Goal: Task Accomplishment & Management: Complete application form

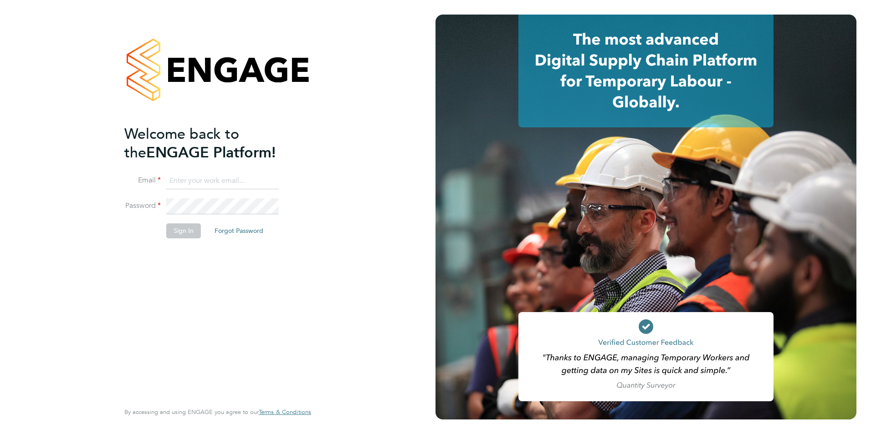
type input "george@mmpconsultancy.co.uk"
click at [195, 258] on div "Welcome back to the ENGAGE Platform! Email george@mmpconsultancy.co.uk Password…" at bounding box center [213, 263] width 178 height 276
click at [186, 232] on button "Sign In" at bounding box center [183, 231] width 35 height 15
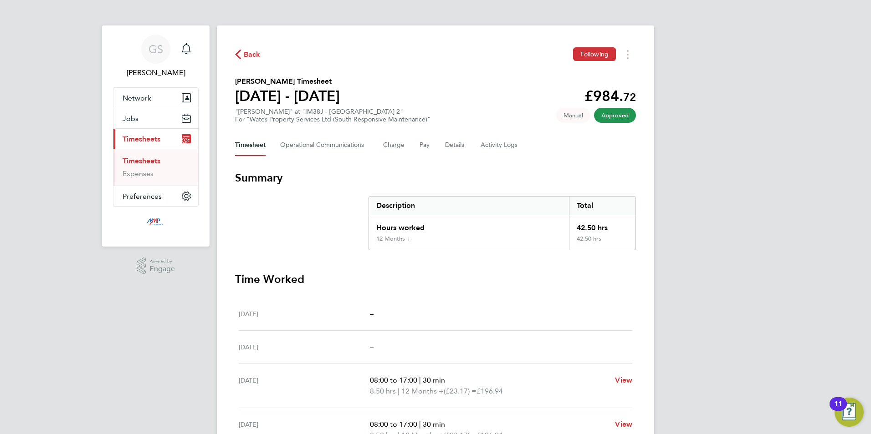
click at [150, 159] on link "Timesheets" at bounding box center [141, 161] width 38 height 9
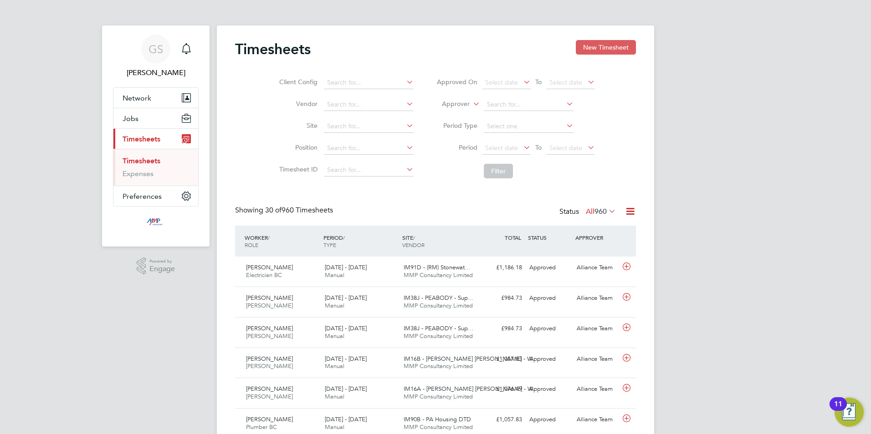
click at [592, 45] on button "New Timesheet" at bounding box center [606, 47] width 60 height 15
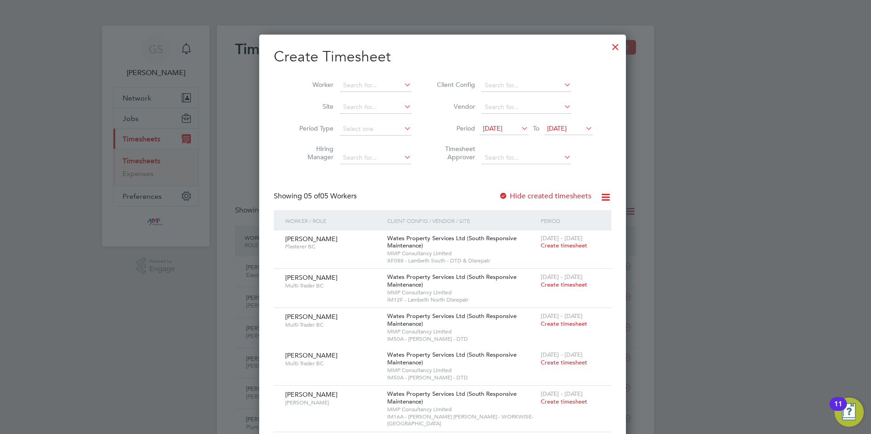
click at [607, 50] on div at bounding box center [615, 44] width 16 height 16
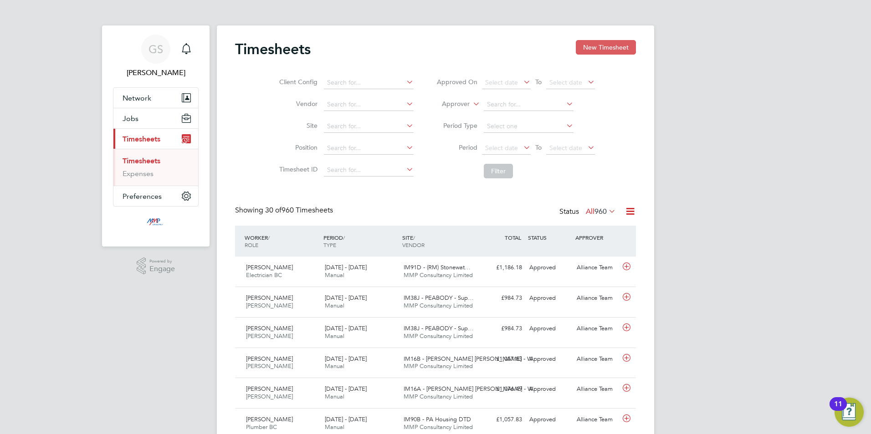
click at [608, 48] on button "New Timesheet" at bounding box center [606, 47] width 60 height 15
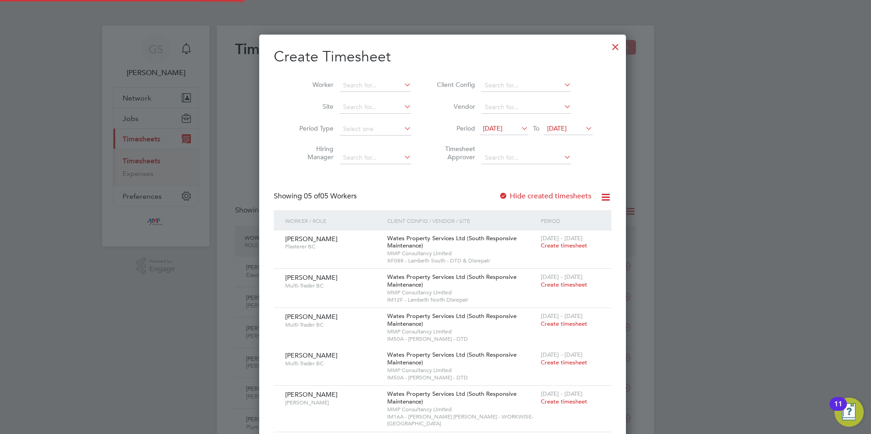
scroll to position [448, 352]
click at [607, 51] on div at bounding box center [615, 44] width 16 height 16
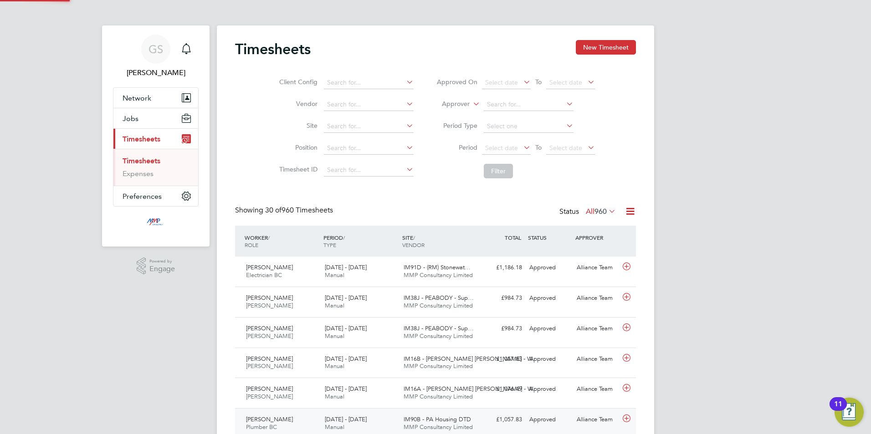
scroll to position [23, 79]
click at [148, 122] on button "Jobs" at bounding box center [155, 118] width 85 height 20
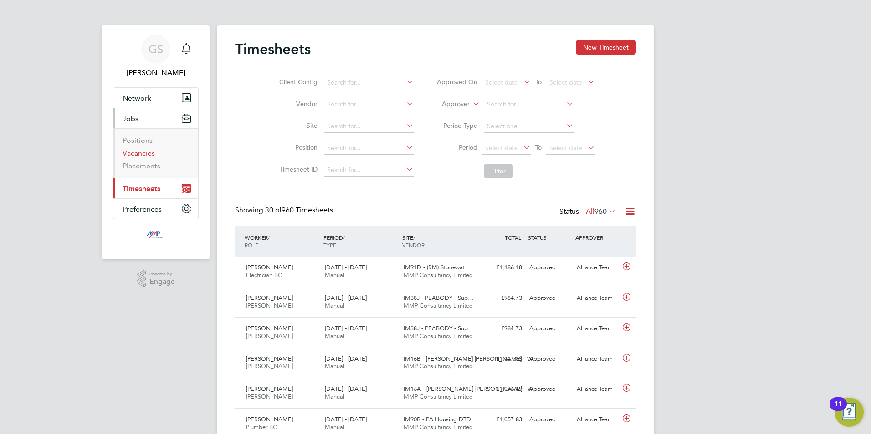
click at [153, 153] on link "Vacancies" at bounding box center [138, 153] width 32 height 9
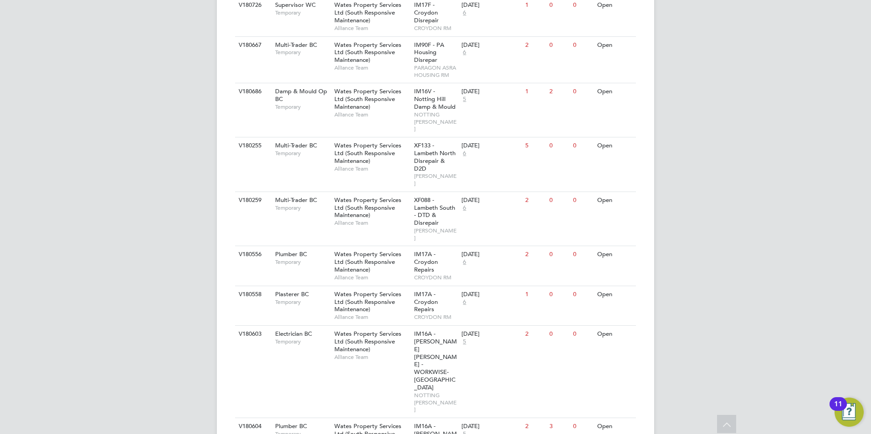
scroll to position [414, 0]
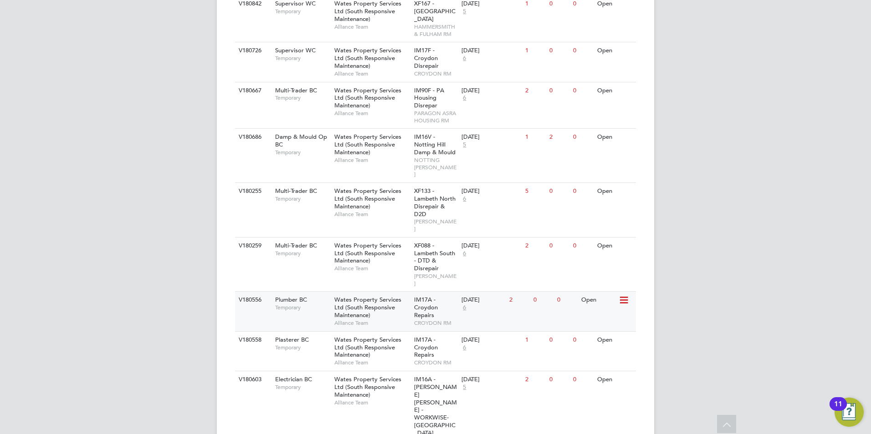
click at [418, 296] on span "IM17A - Croydon Repairs" at bounding box center [426, 307] width 24 height 23
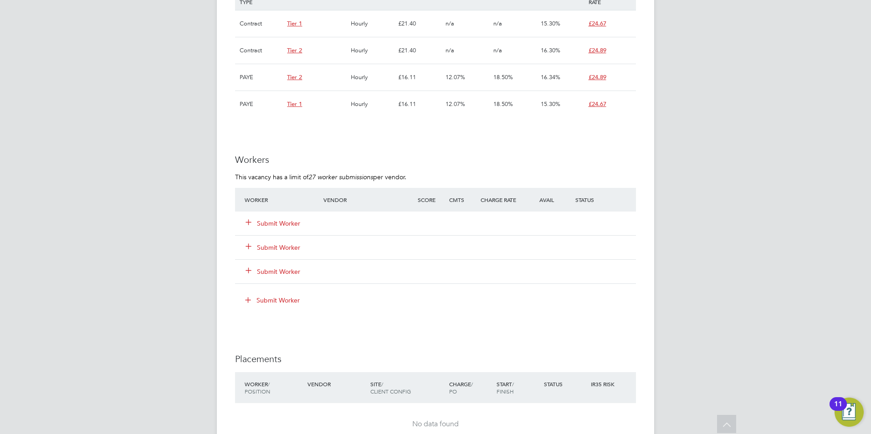
scroll to position [638, 0]
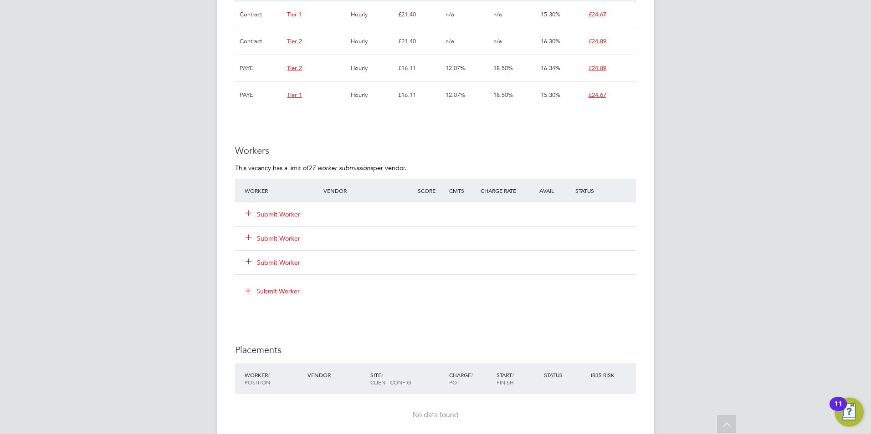
click at [280, 216] on button "Submit Worker" at bounding box center [273, 214] width 55 height 9
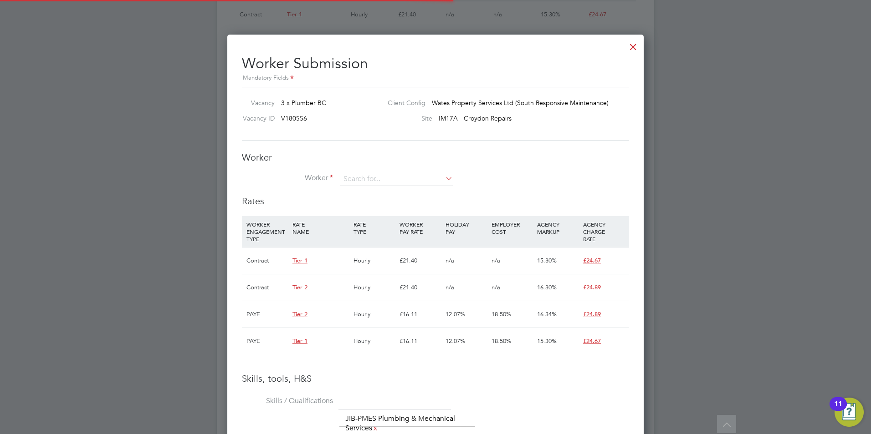
scroll to position [14, 143]
click at [367, 183] on input at bounding box center [396, 180] width 112 height 14
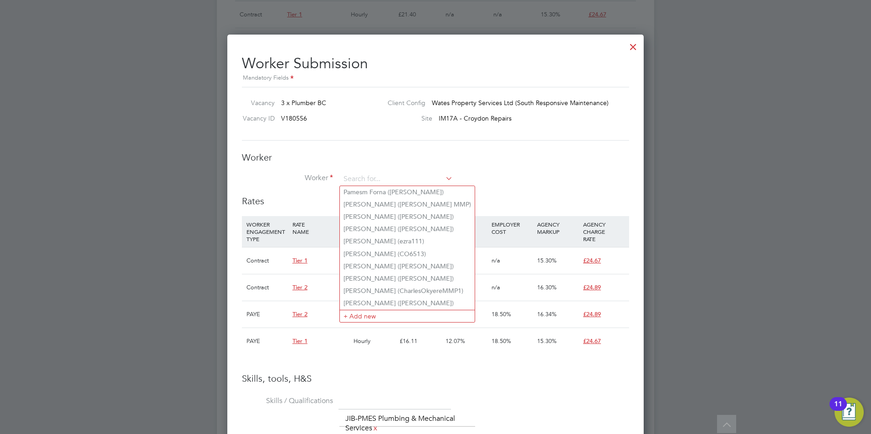
click at [445, 156] on h3 "Worker" at bounding box center [435, 158] width 387 height 12
click at [422, 180] on input at bounding box center [396, 180] width 112 height 14
click at [393, 311] on li "+ Add new" at bounding box center [407, 316] width 135 height 12
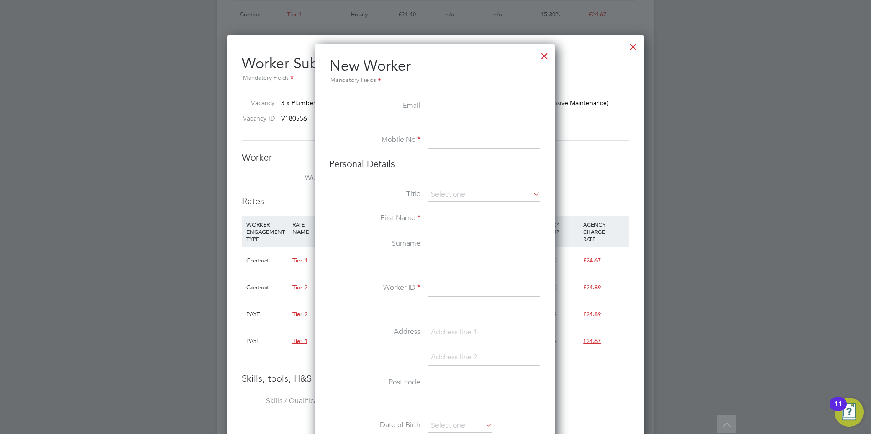
paste input "[EMAIL_ADDRESS][DOMAIN_NAME]"
type input "[EMAIL_ADDRESS][DOMAIN_NAME]"
click at [476, 139] on input at bounding box center [484, 141] width 112 height 16
paste input "07470611588"
type input "07470611588"
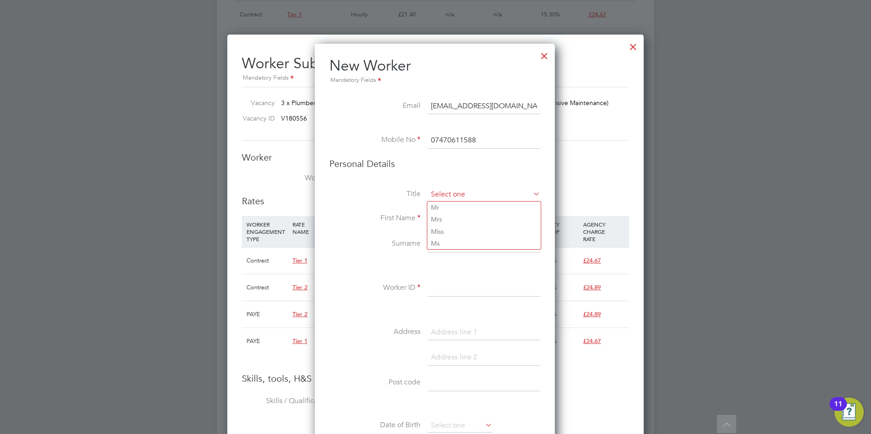
click at [477, 197] on input at bounding box center [484, 195] width 112 height 14
click at [478, 205] on li "Mr" at bounding box center [483, 208] width 113 height 12
type input "Mr"
click at [478, 219] on input at bounding box center [484, 219] width 112 height 16
type input "[PERSON_NAME]"
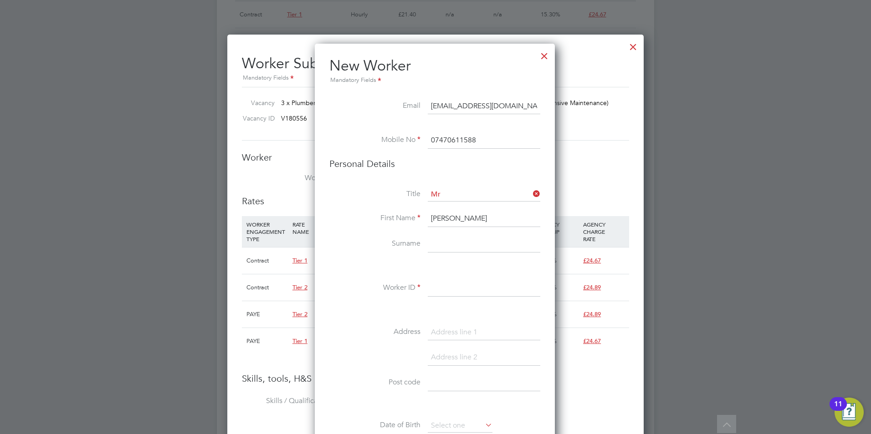
click at [464, 247] on input at bounding box center [484, 244] width 112 height 16
type input "[PERSON_NAME]"
click at [452, 282] on input at bounding box center [484, 289] width 112 height 16
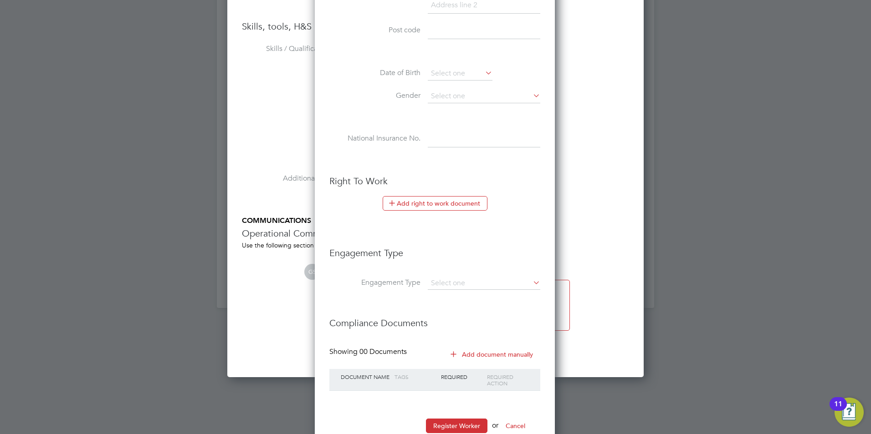
scroll to position [1002, 0]
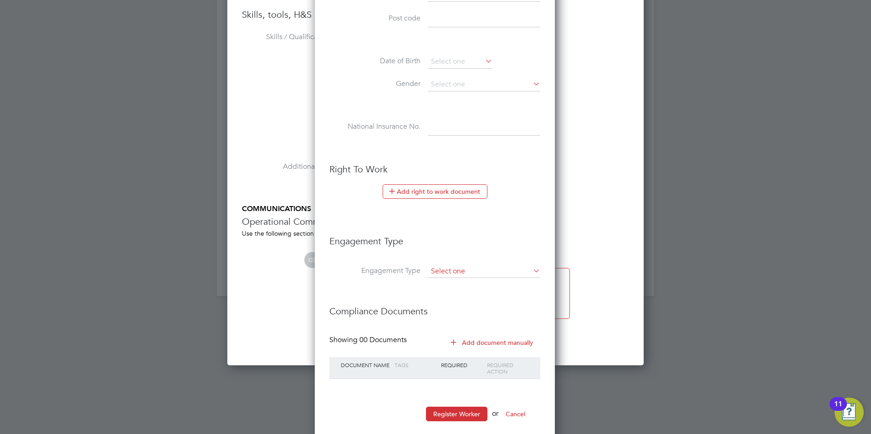
type input "IsaacDoyleMMP1"
click at [459, 276] on input at bounding box center [484, 271] width 112 height 13
click at [470, 319] on li "Umbrella" at bounding box center [483, 323] width 113 height 13
type input "Umbrella"
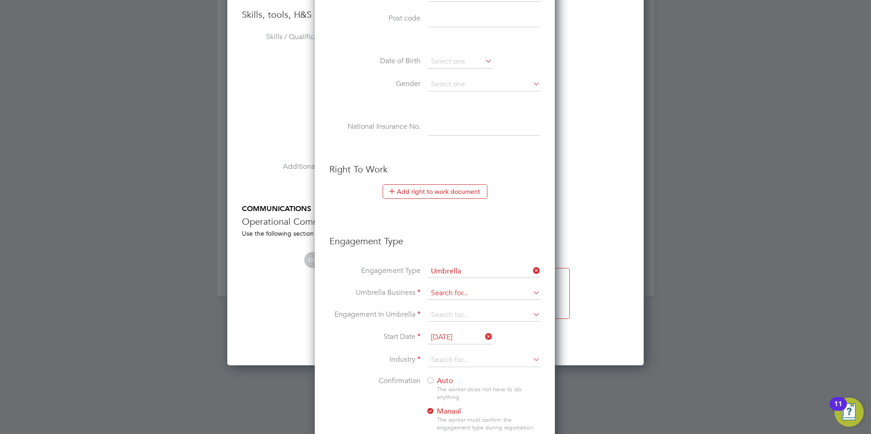
click at [461, 293] on input at bounding box center [484, 293] width 112 height 13
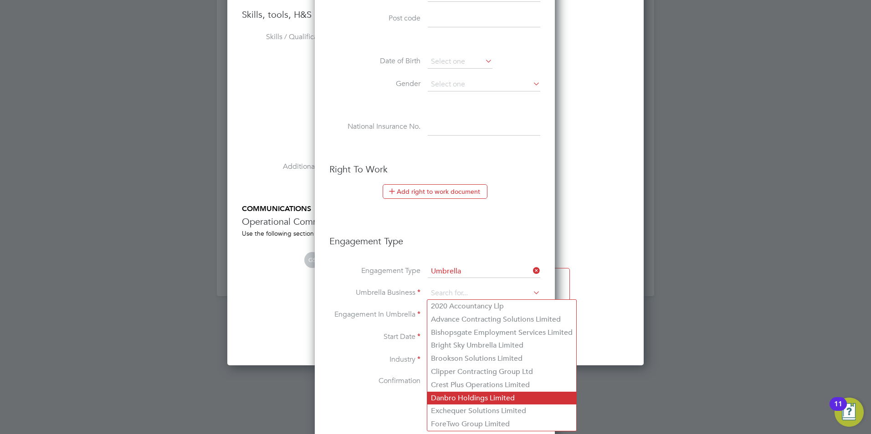
click at [472, 400] on li "Danbro Holdings Limited" at bounding box center [501, 398] width 149 height 13
type input "Danbro Holdings Limited"
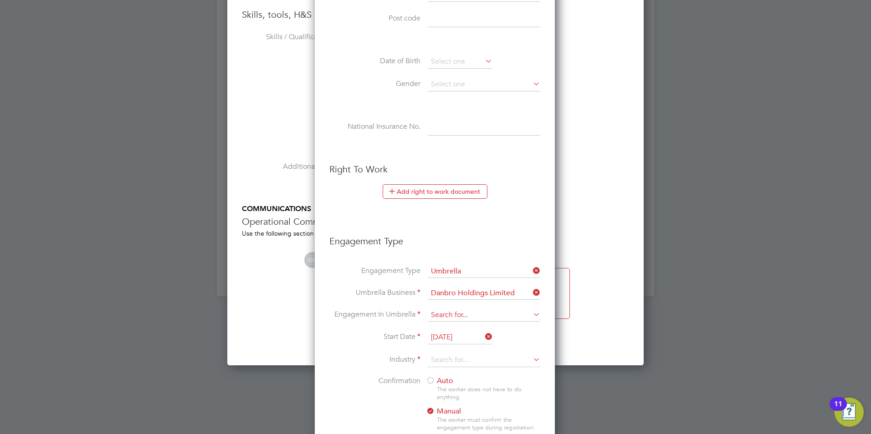
click at [452, 319] on input at bounding box center [484, 315] width 112 height 13
click at [464, 342] on li "CIS Self-employed" at bounding box center [483, 341] width 113 height 13
type input "CIS Self-employed"
click at [464, 362] on input at bounding box center [484, 361] width 112 height 14
click at [468, 429] on li "Construction" at bounding box center [483, 435] width 113 height 12
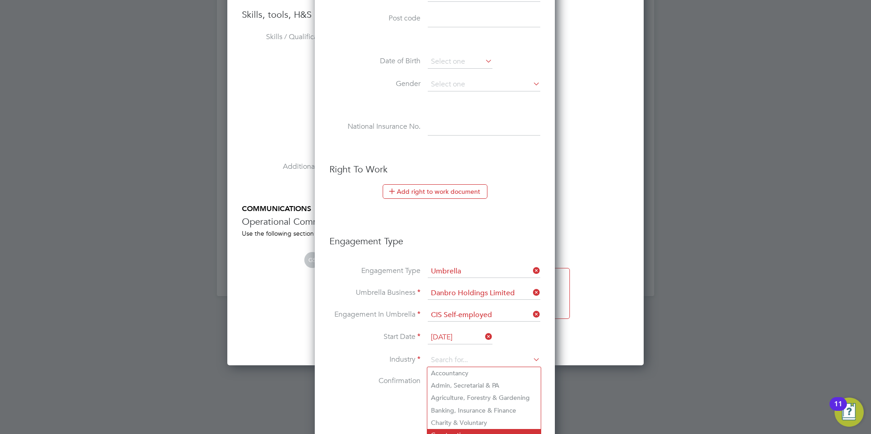
type input "Construction"
click at [431, 382] on div at bounding box center [430, 381] width 9 height 9
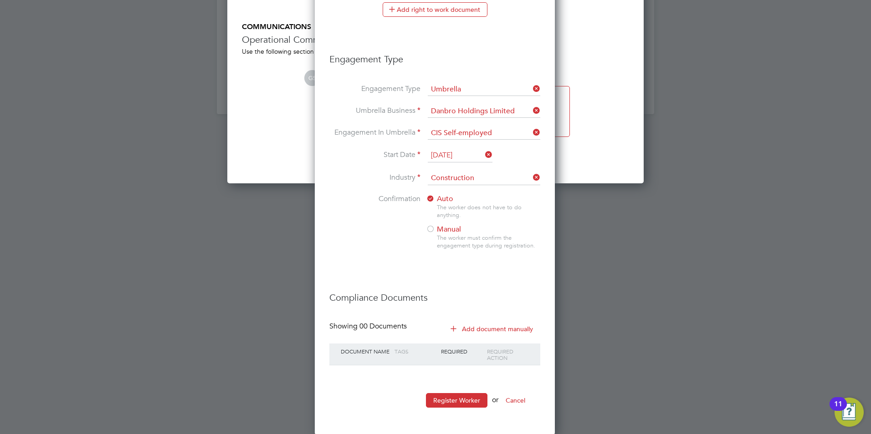
scroll to position [1185, 0]
click at [445, 404] on button "Register Worker" at bounding box center [456, 400] width 61 height 15
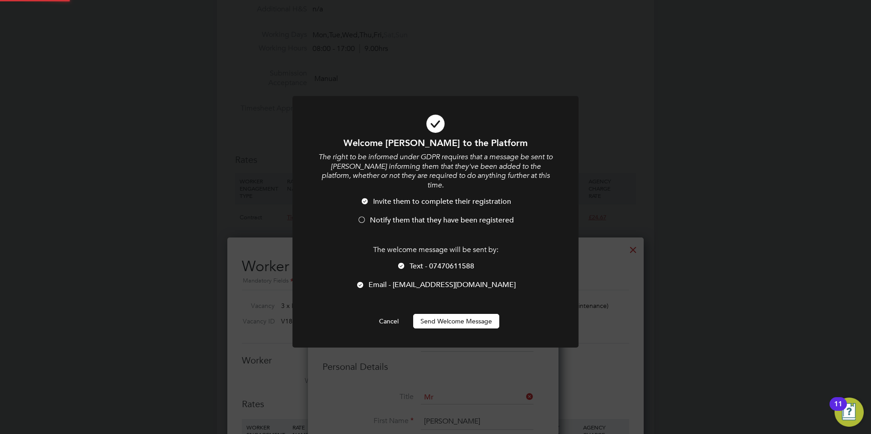
scroll to position [0, 0]
click at [397, 262] on div at bounding box center [401, 266] width 9 height 9
click at [362, 216] on div at bounding box center [361, 220] width 9 height 9
click at [435, 314] on button "Send Welcome Message" at bounding box center [456, 321] width 86 height 15
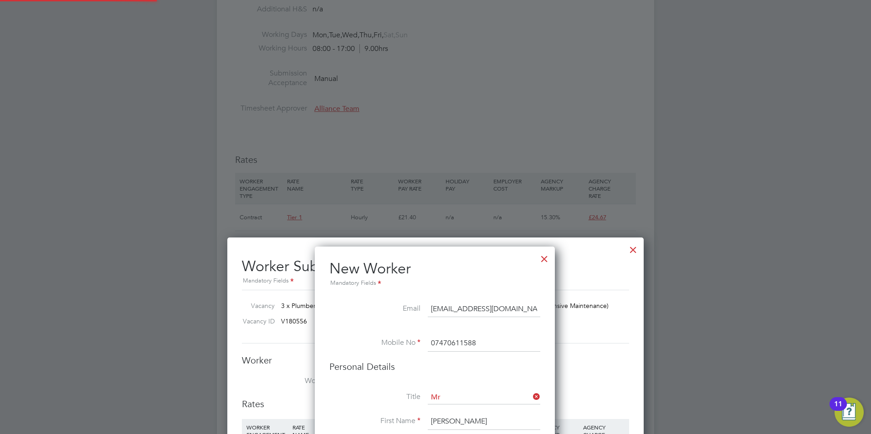
type input "[PERSON_NAME] (IsaacDoyleMMP1)"
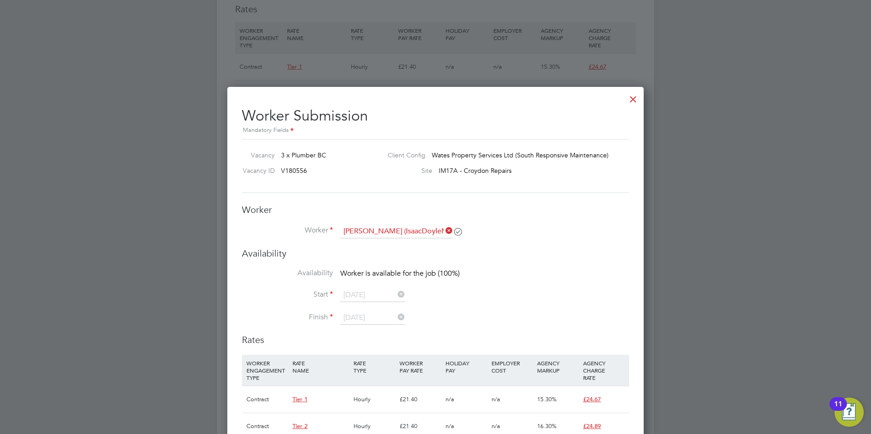
scroll to position [546, 0]
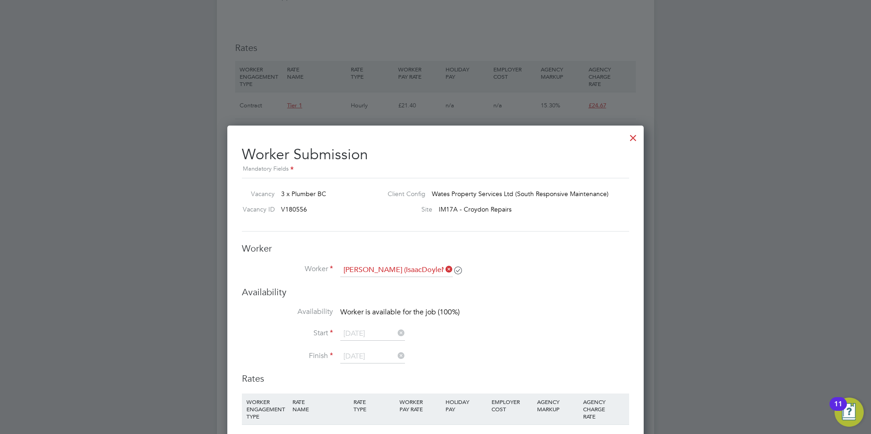
click at [635, 143] on div at bounding box center [633, 136] width 16 height 16
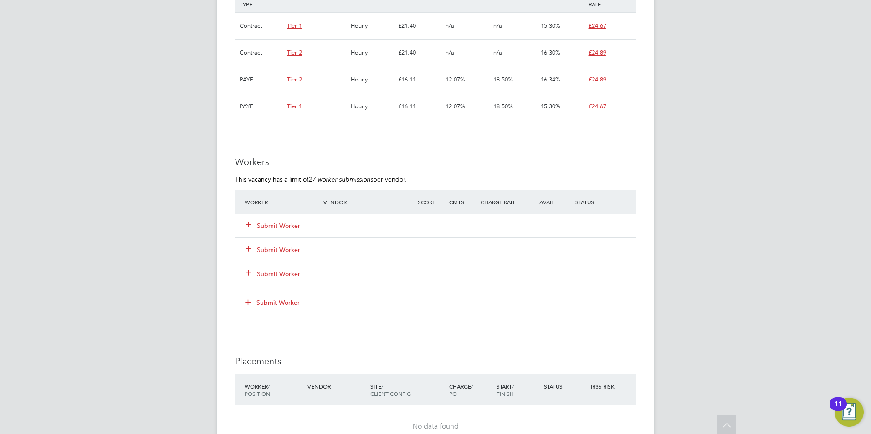
scroll to position [638, 0]
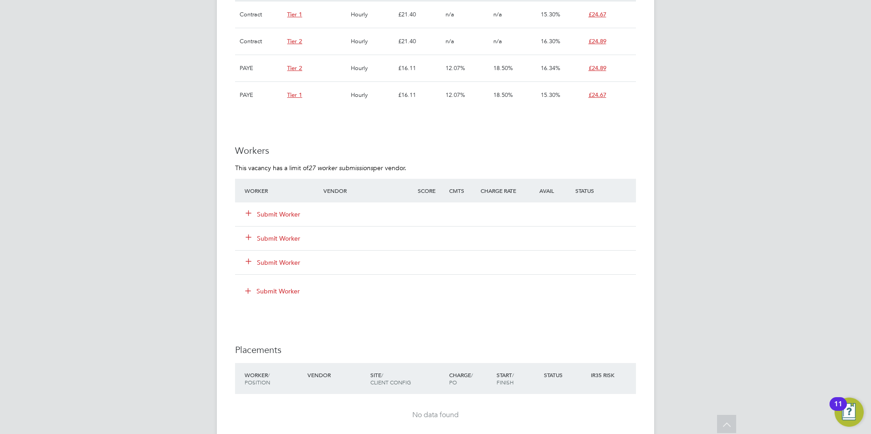
click at [287, 215] on button "Submit Worker" at bounding box center [273, 214] width 55 height 9
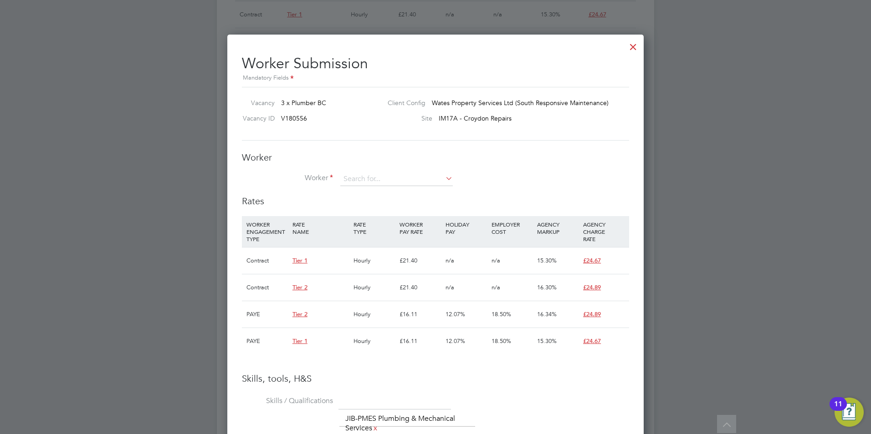
click at [357, 170] on div "Worker Worker Worker Engagement Type" at bounding box center [435, 174] width 387 height 44
click at [360, 174] on input at bounding box center [396, 180] width 112 height 14
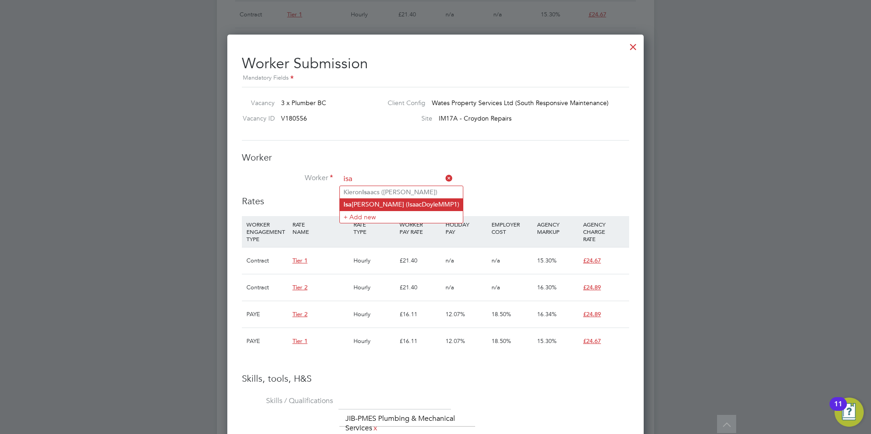
click at [375, 204] on li "[PERSON_NAME] (IsaacDoyleMMP1)" at bounding box center [401, 205] width 123 height 12
type input "[PERSON_NAME] (IsaacDoyleMMP1)"
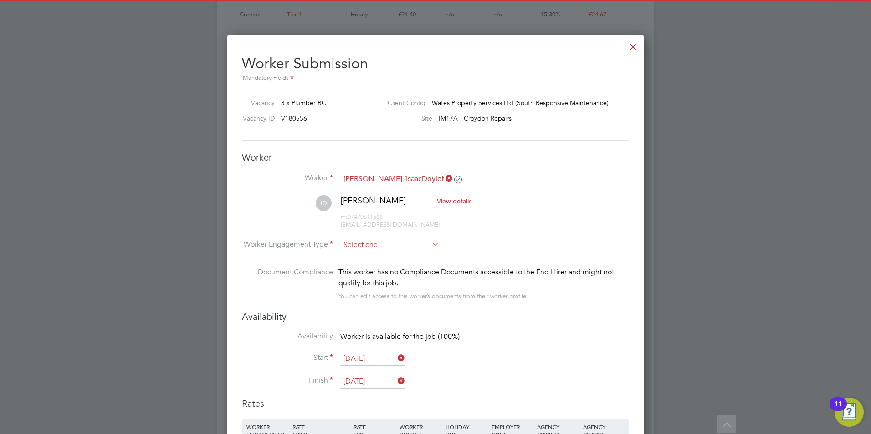
click at [381, 243] on input at bounding box center [389, 246] width 99 height 14
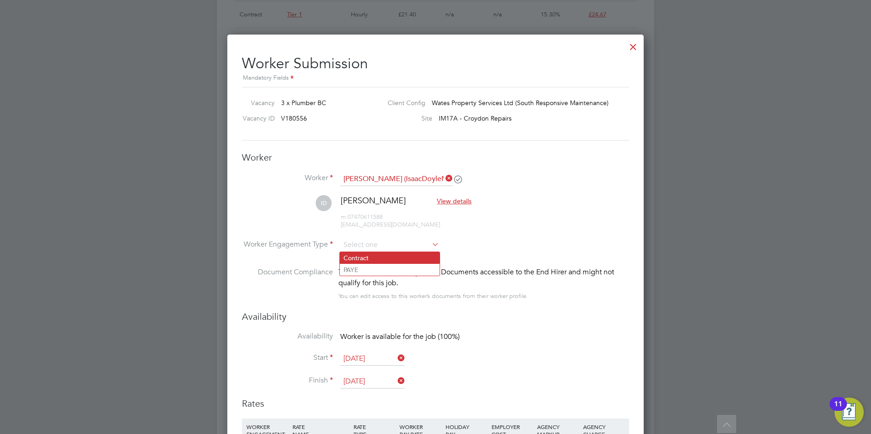
click at [384, 254] on li "Contract" at bounding box center [390, 258] width 100 height 12
type input "Contract"
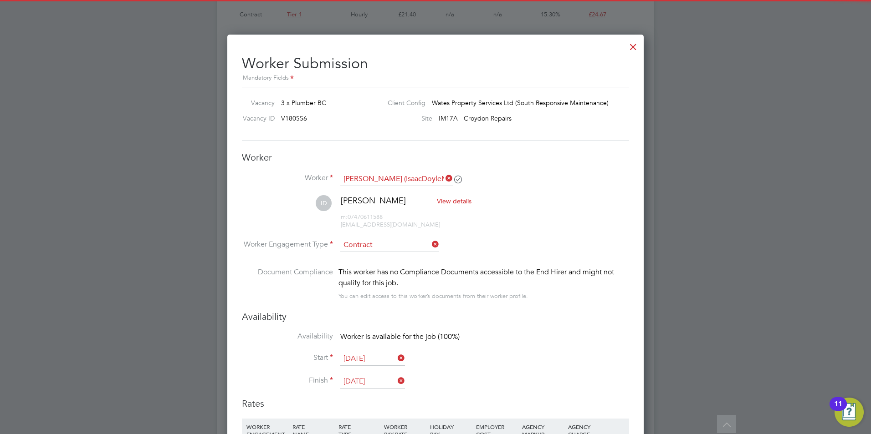
click at [372, 377] on input "[DATE]" at bounding box center [372, 382] width 65 height 14
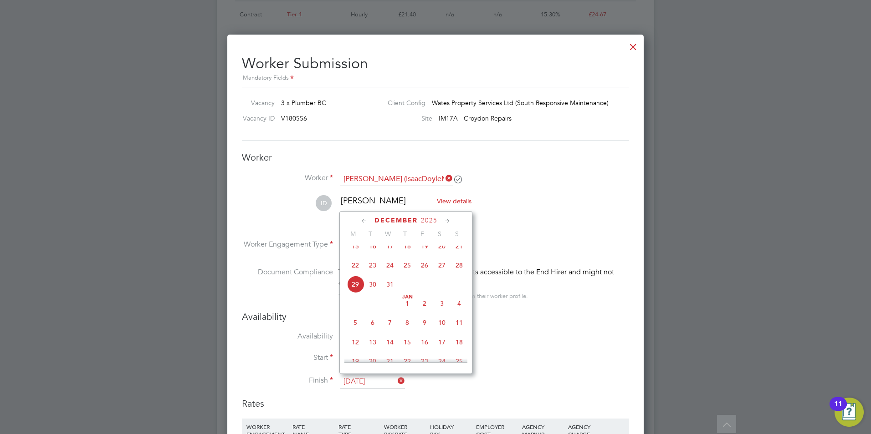
click at [447, 222] on icon at bounding box center [447, 221] width 9 height 10
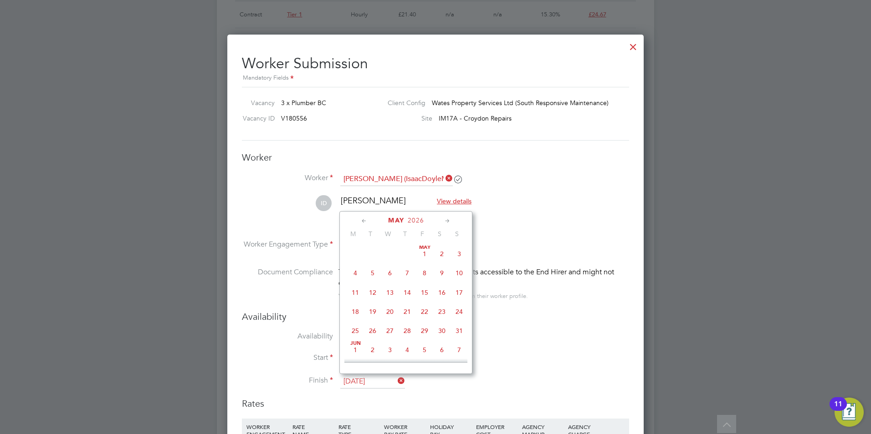
click at [447, 222] on icon at bounding box center [447, 221] width 9 height 10
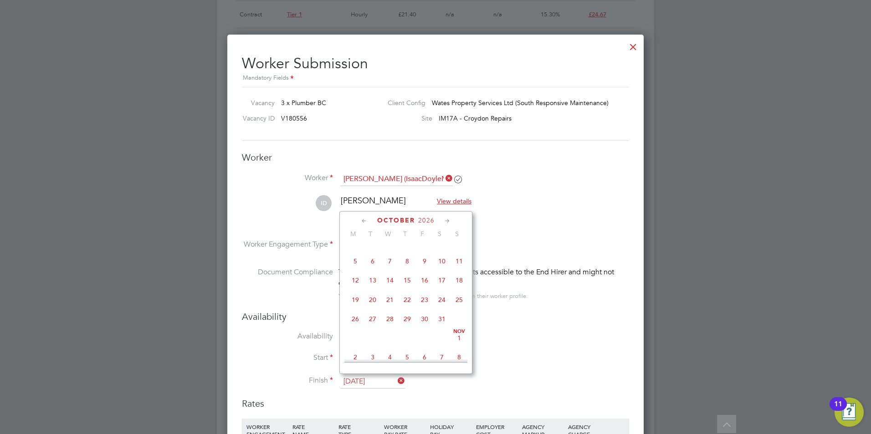
click at [428, 309] on span "23" at bounding box center [424, 299] width 17 height 17
type input "[DATE]"
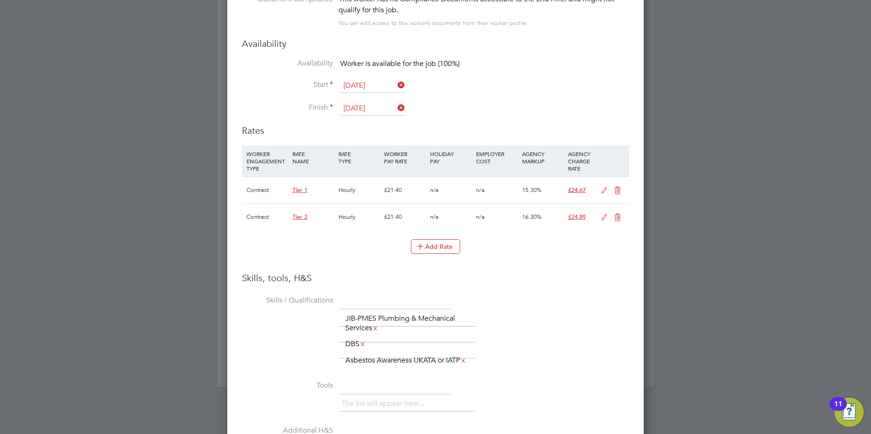
click at [615, 189] on icon at bounding box center [617, 190] width 11 height 7
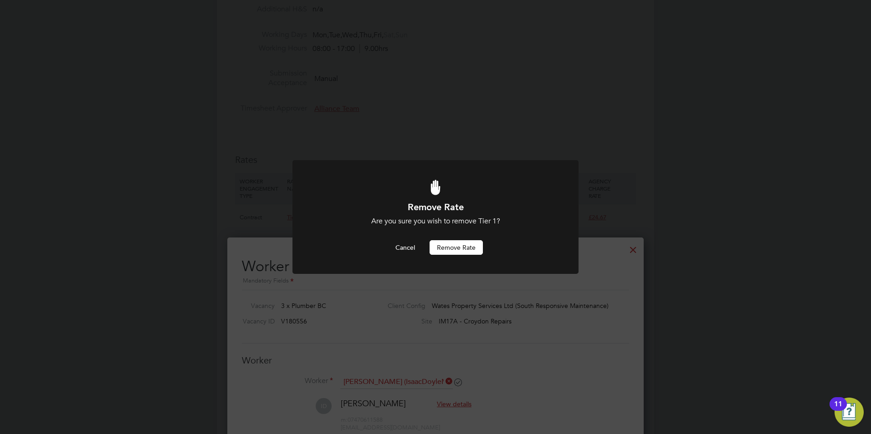
click at [438, 250] on button "Remove rate" at bounding box center [455, 247] width 53 height 15
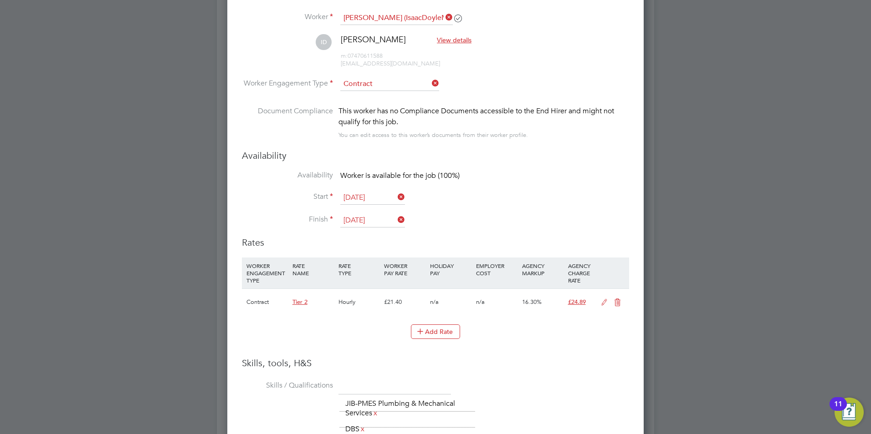
click at [600, 305] on icon at bounding box center [603, 302] width 11 height 7
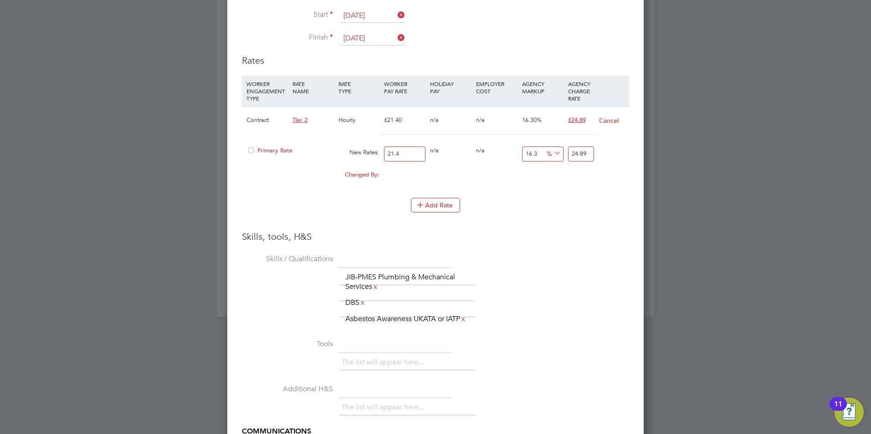
click at [254, 153] on div at bounding box center [250, 153] width 9 height 7
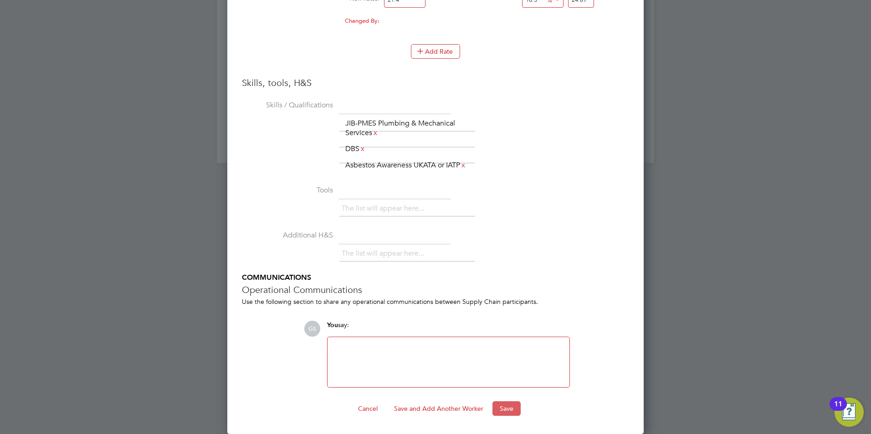
click at [517, 407] on button "Save" at bounding box center [506, 409] width 28 height 15
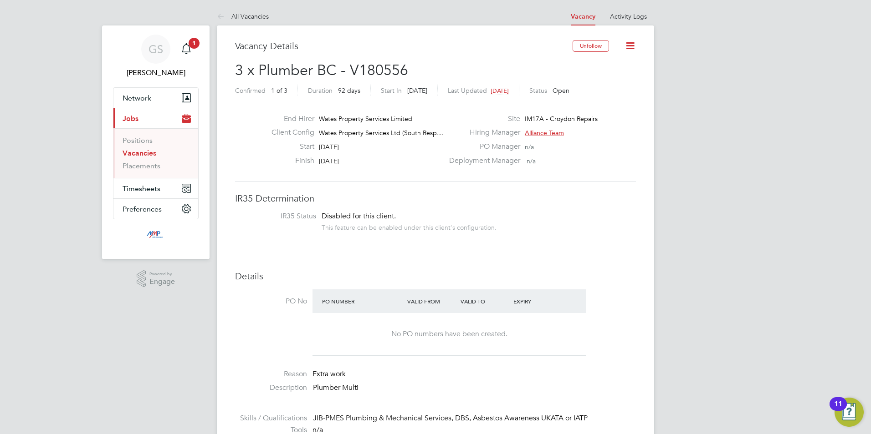
click at [144, 154] on link "Vacancies" at bounding box center [139, 153] width 34 height 9
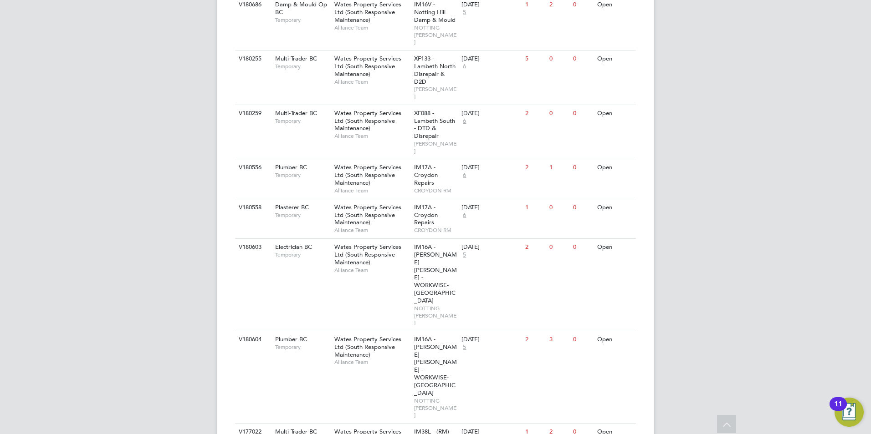
scroll to position [592, 0]
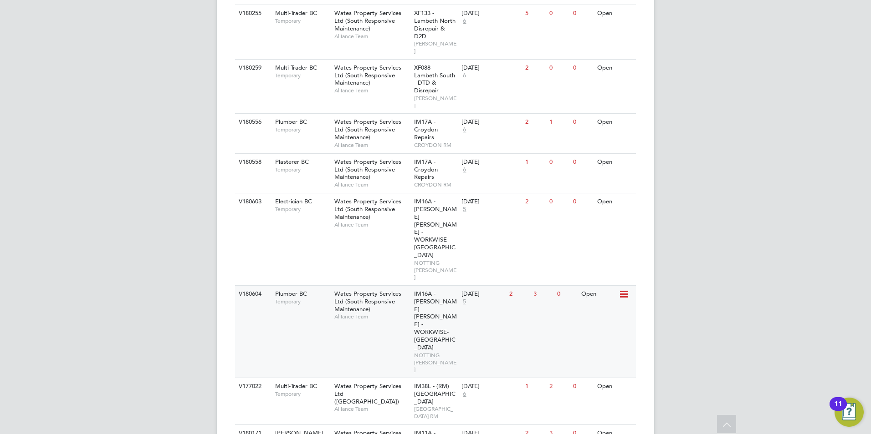
click at [433, 352] on span "NOTTING [PERSON_NAME]" at bounding box center [435, 362] width 43 height 21
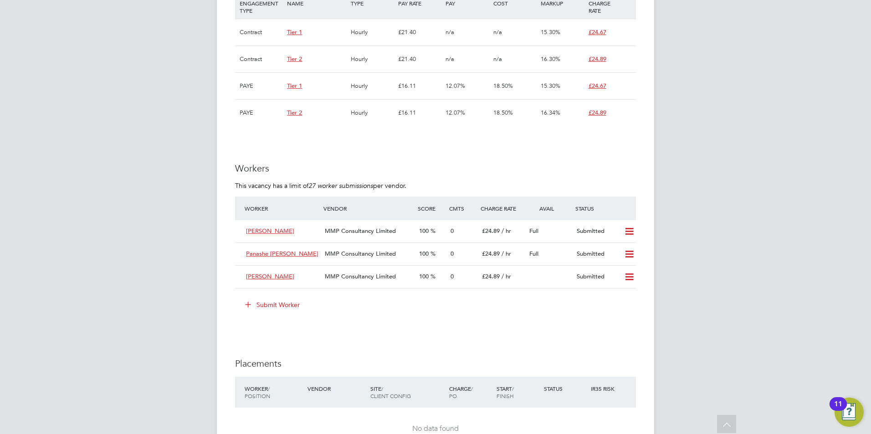
scroll to position [683, 0]
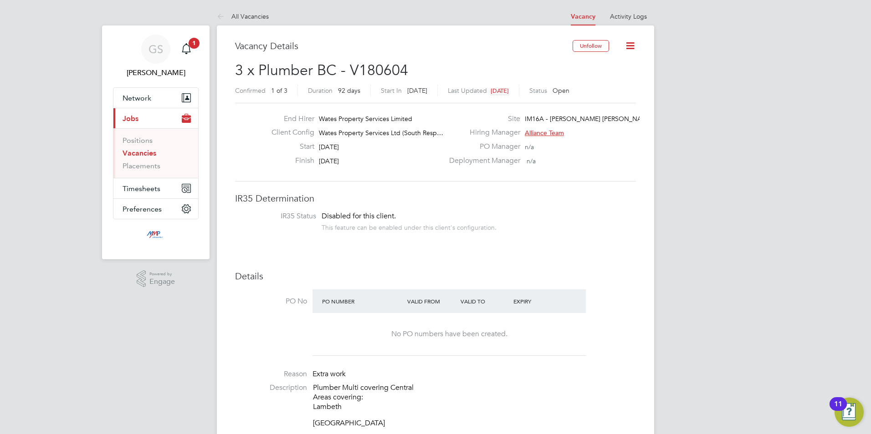
click at [152, 152] on link "Vacancies" at bounding box center [139, 153] width 34 height 9
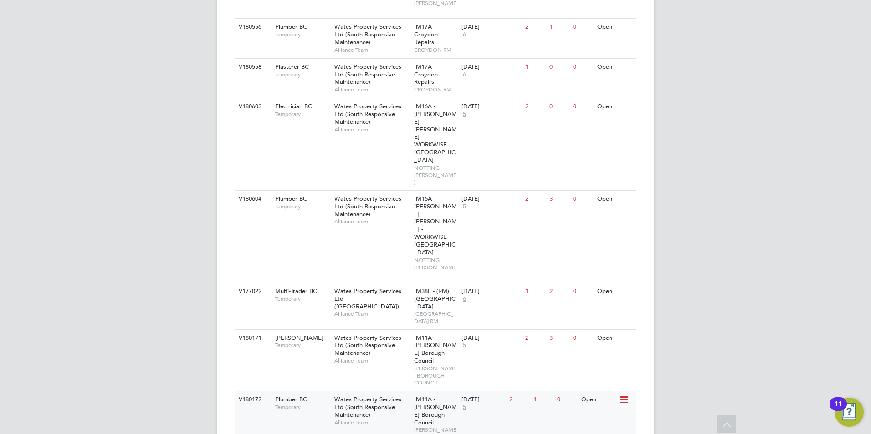
scroll to position [733, 0]
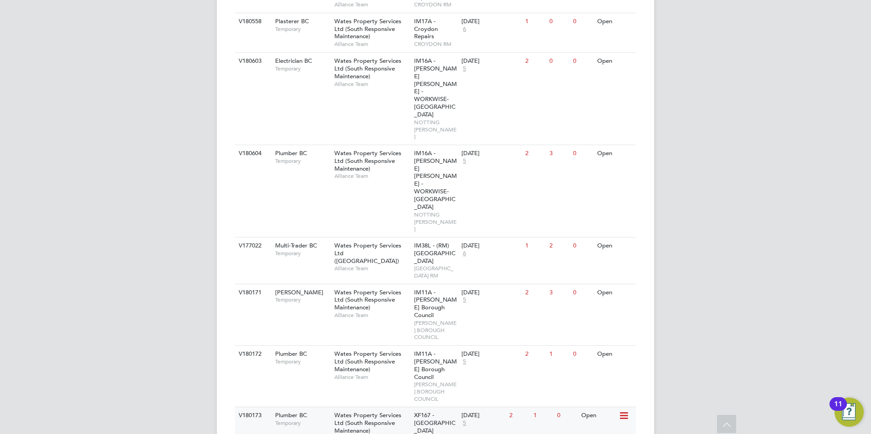
click at [433, 412] on span "XF167 - [GEOGRAPHIC_DATA]" at bounding box center [434, 423] width 41 height 23
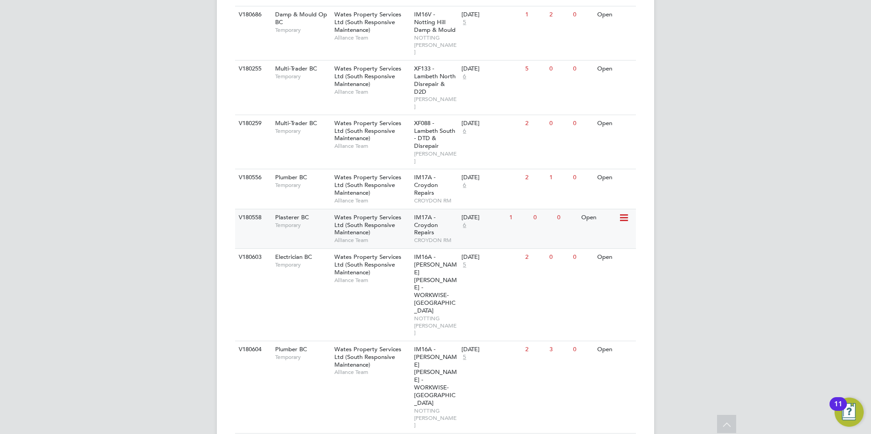
scroll to position [551, 0]
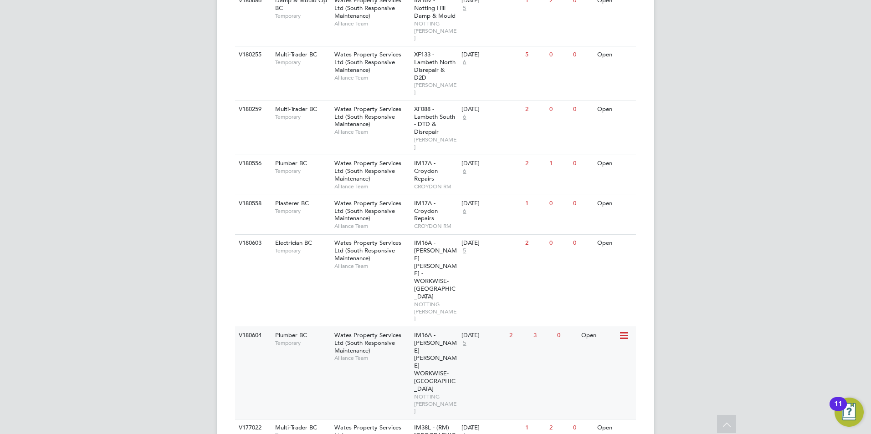
click at [442, 332] on span "IM16A - NOTT HILL - WORKWISE- North East" at bounding box center [435, 362] width 43 height 61
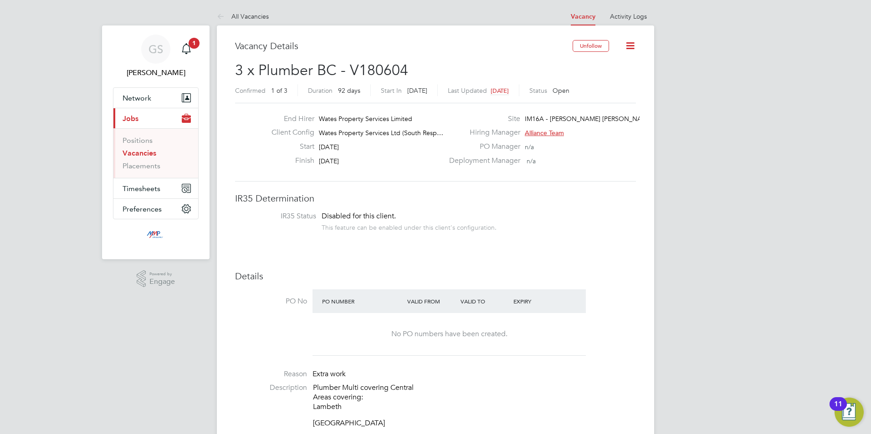
click at [152, 154] on link "Vacancies" at bounding box center [139, 153] width 34 height 9
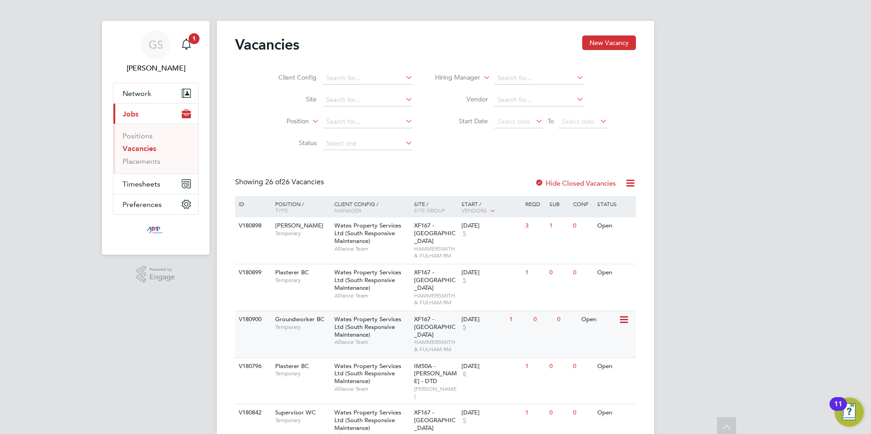
scroll to position [4, 0]
drag, startPoint x: 672, startPoint y: 352, endPoint x: 735, endPoint y: 337, distance: 65.7
